Goal: Information Seeking & Learning: Learn about a topic

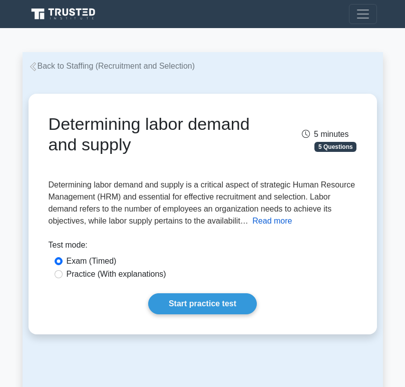
click at [283, 224] on button "Read more" at bounding box center [272, 221] width 40 height 12
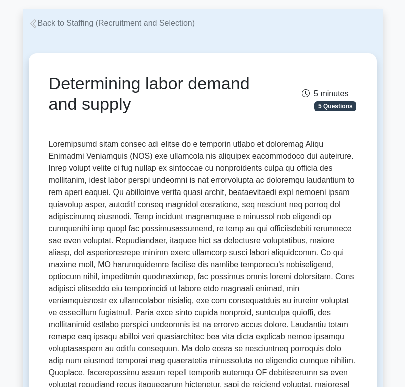
scroll to position [35, 0]
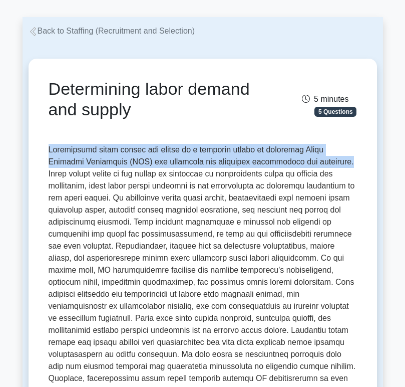
drag, startPoint x: 49, startPoint y: 148, endPoint x: 306, endPoint y: 162, distance: 257.9
click at [306, 162] on span at bounding box center [203, 317] width 308 height 345
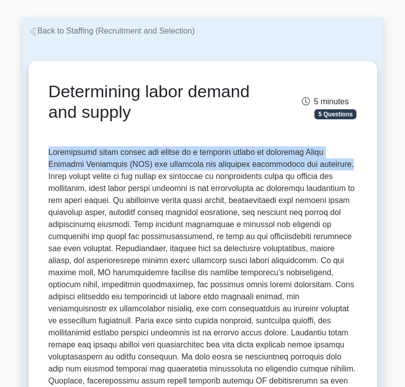
copy span "Determining labor demand and supply is a critical aspect of strategic Human Res…"
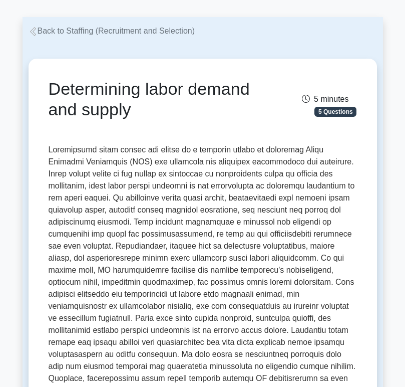
click at [111, 186] on span at bounding box center [203, 317] width 308 height 345
drag, startPoint x: 109, startPoint y: 186, endPoint x: 116, endPoint y: 187, distance: 7.1
click at [116, 187] on span at bounding box center [203, 317] width 308 height 345
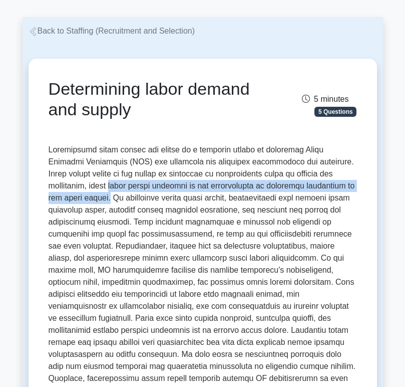
drag, startPoint x: 108, startPoint y: 184, endPoint x: 96, endPoint y: 197, distance: 18.1
click at [96, 197] on span at bounding box center [203, 317] width 308 height 345
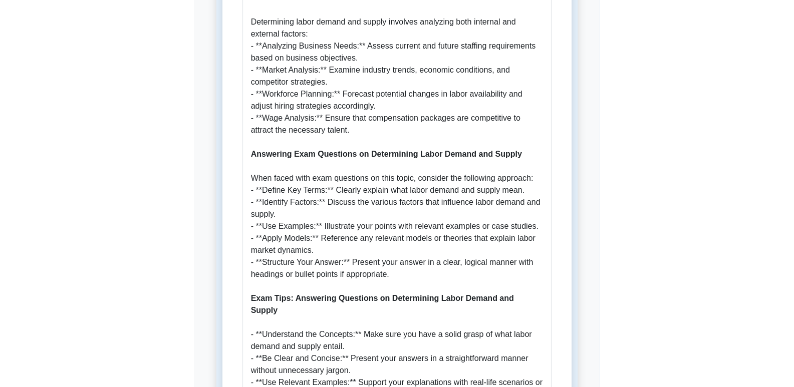
scroll to position [948, 0]
